Goal: Task Accomplishment & Management: Manage account settings

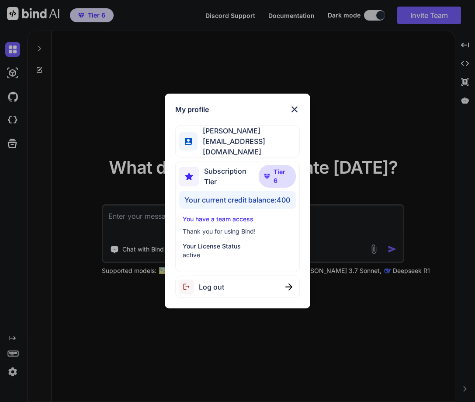
click at [218, 289] on span "Log out" at bounding box center [211, 287] width 25 height 10
type textarea "x"
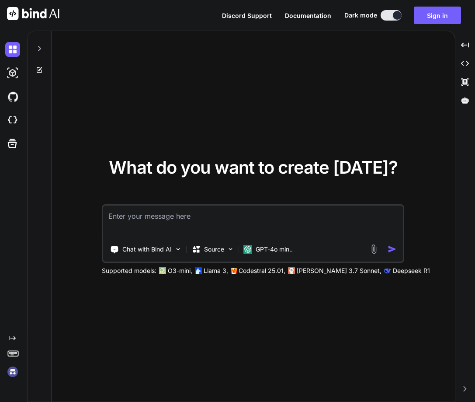
click at [9, 372] on img at bounding box center [12, 371] width 15 height 15
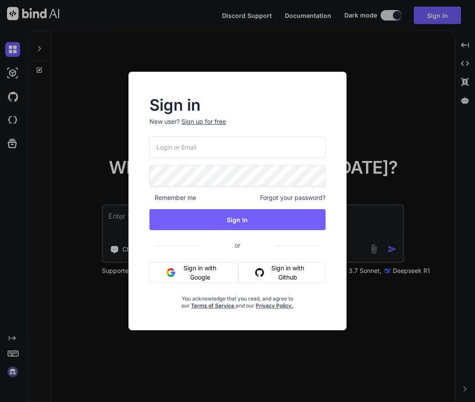
click at [218, 150] on input "email" at bounding box center [238, 146] width 176 height 21
paste input "[EMAIL_ADDRESS][DOMAIN_NAME]"
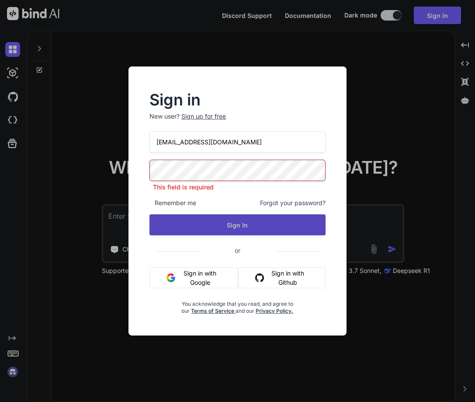
click at [236, 223] on button "Sign In" at bounding box center [238, 224] width 176 height 21
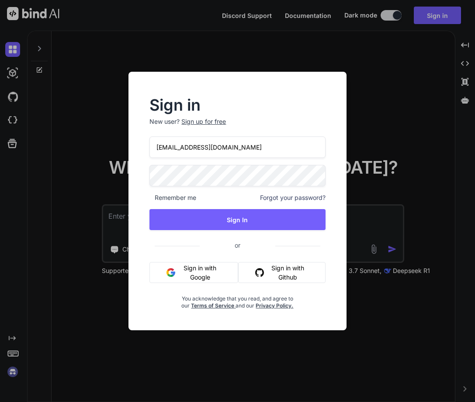
click at [244, 147] on input "[EMAIL_ADDRESS][DOMAIN_NAME]" at bounding box center [238, 146] width 176 height 21
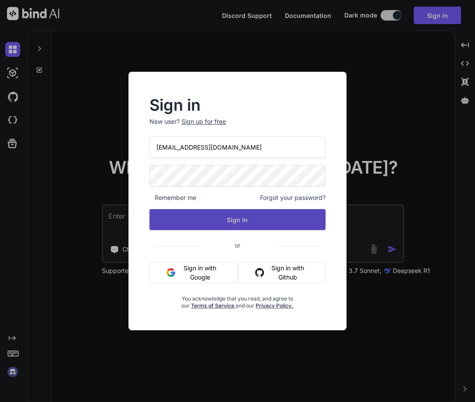
click at [238, 231] on div "[EMAIL_ADDRESS][DOMAIN_NAME] Remember me Forgot your password? Sign In or Sign …" at bounding box center [238, 222] width 176 height 173
click at [233, 215] on button "Sign In" at bounding box center [238, 219] width 176 height 21
click at [219, 225] on button "Sign In" at bounding box center [238, 219] width 176 height 21
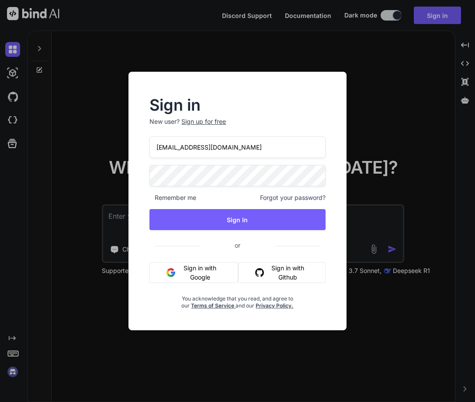
click at [233, 148] on input "[EMAIL_ADDRESS][DOMAIN_NAME]" at bounding box center [238, 146] width 176 height 21
paste input "[DOMAIN_NAME][EMAIL_ADDRESS][DOMAIN_NAME]"
type input "[DOMAIN_NAME][EMAIL_ADDRESS][DOMAIN_NAME]"
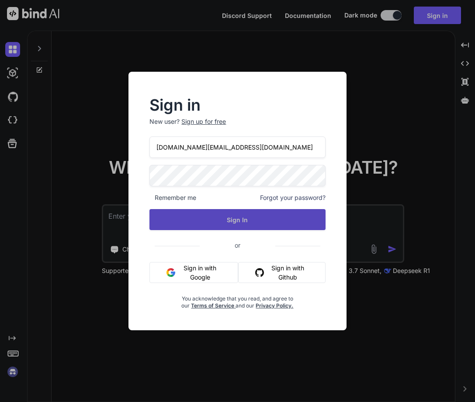
click at [236, 216] on button "Sign In" at bounding box center [238, 219] width 176 height 21
